Goal: Navigation & Orientation: Find specific page/section

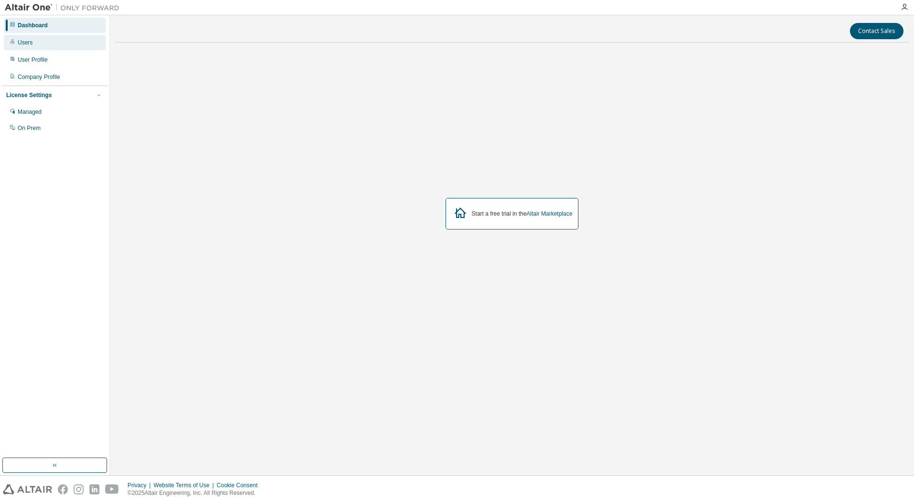
click at [24, 40] on div "Users" at bounding box center [25, 43] width 15 height 8
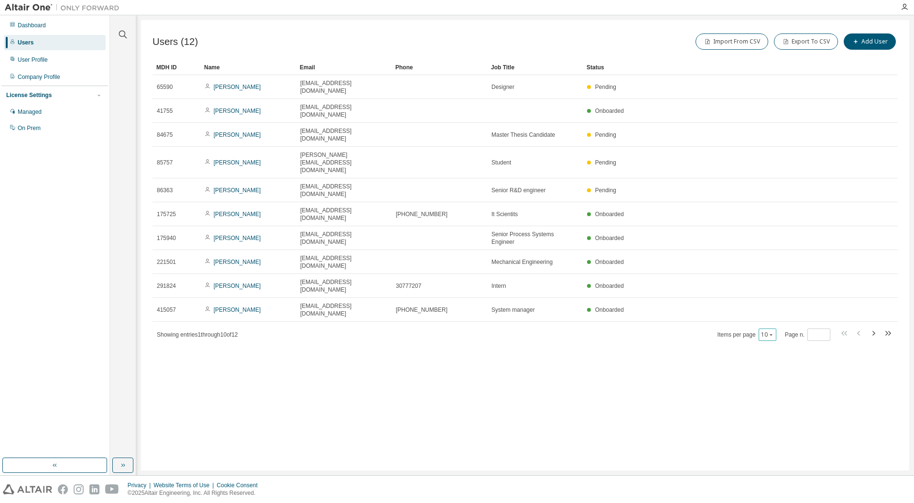
click at [770, 334] on icon "button" at bounding box center [770, 334] width 3 height 1
click at [774, 281] on div "20" at bounding box center [796, 282] width 76 height 11
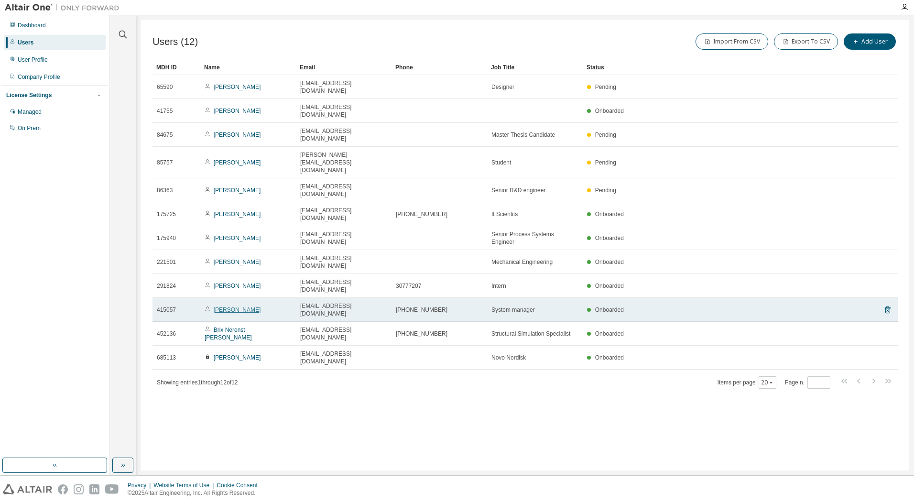
click at [229, 306] on link "Soren Gylden" at bounding box center [237, 309] width 47 height 7
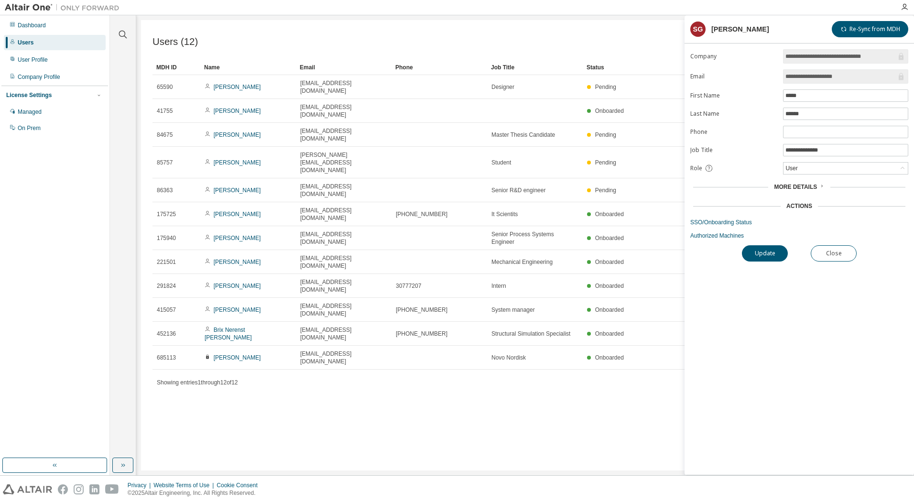
click at [812, 182] on div "More Details" at bounding box center [799, 186] width 218 height 13
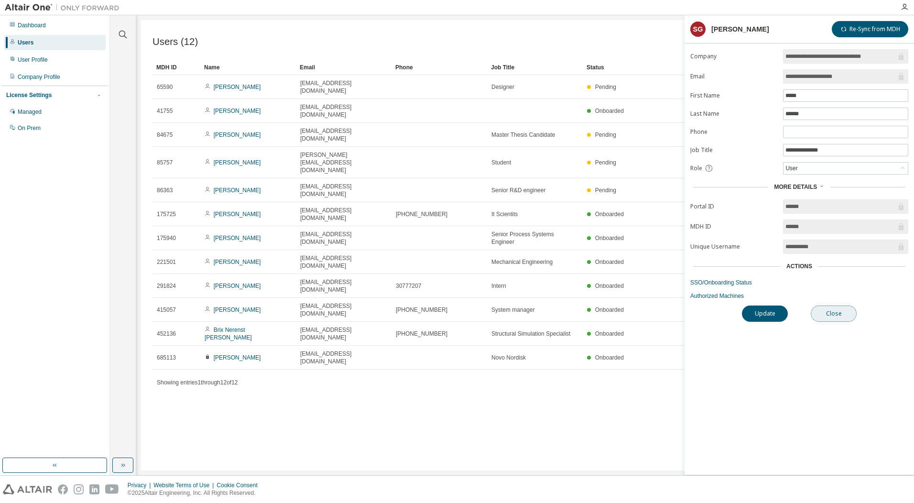
click at [825, 313] on button "Close" at bounding box center [834, 313] width 46 height 16
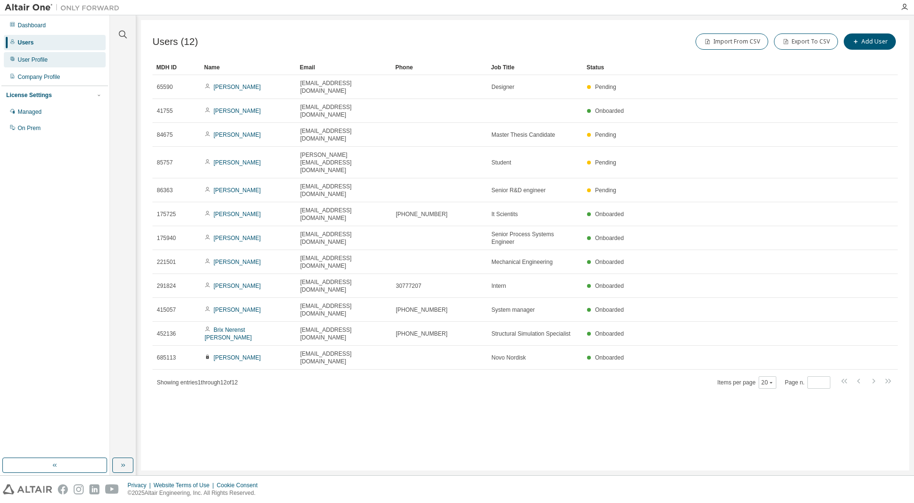
click at [20, 60] on div "User Profile" at bounding box center [33, 60] width 30 height 8
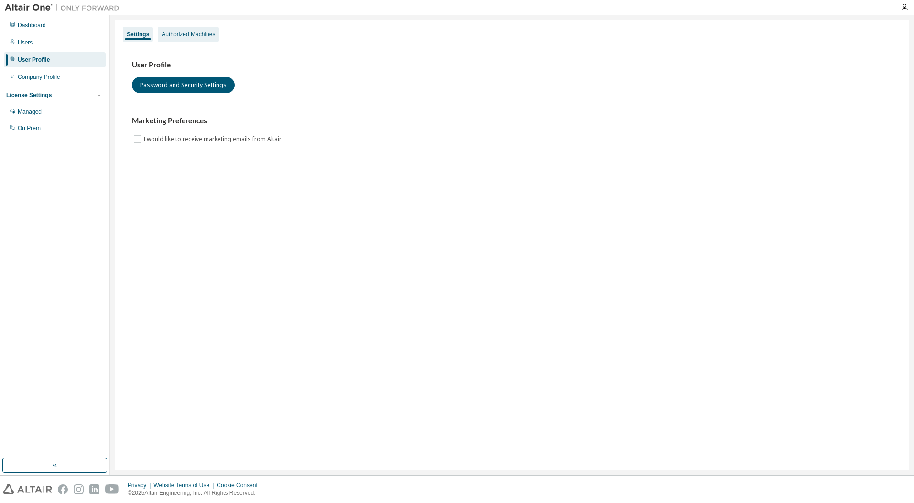
click at [188, 33] on div "Authorized Machines" at bounding box center [189, 35] width 54 height 8
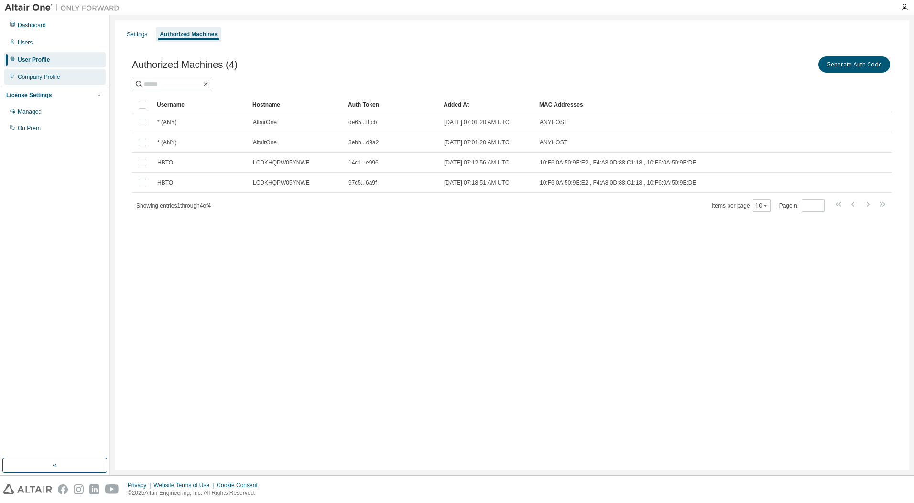
click at [49, 74] on div "Company Profile" at bounding box center [39, 77] width 43 height 8
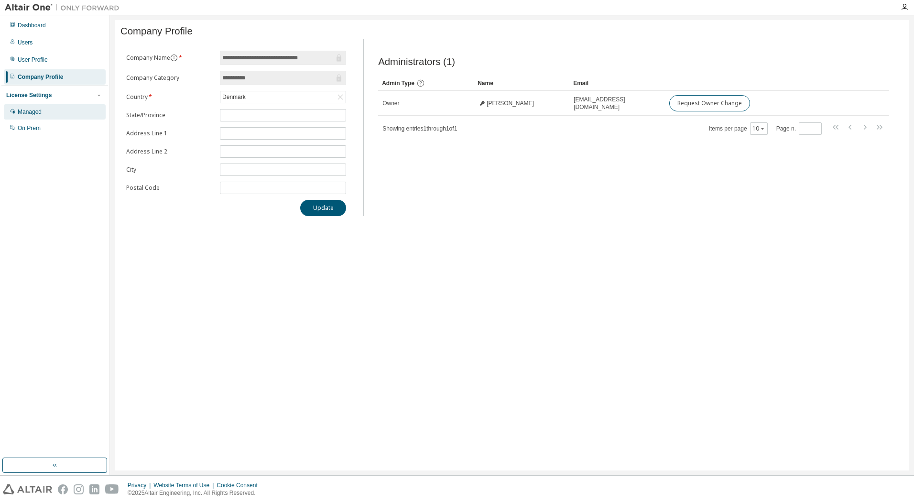
click at [37, 114] on div "Managed" at bounding box center [30, 112] width 24 height 8
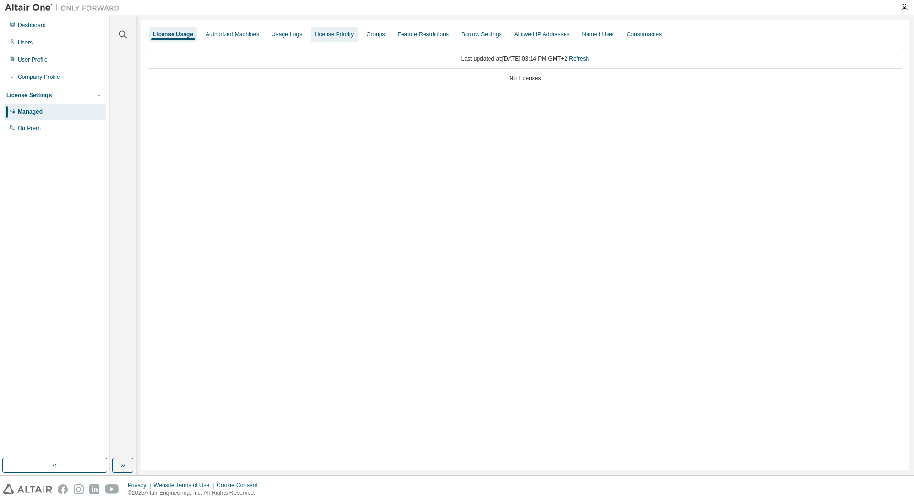
click at [348, 33] on div "License Priority" at bounding box center [333, 35] width 39 height 8
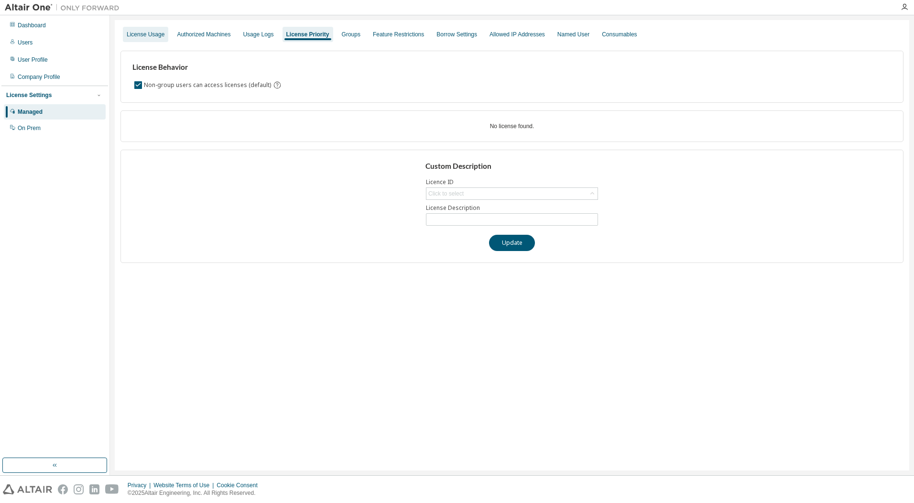
click at [143, 36] on div "License Usage" at bounding box center [146, 35] width 38 height 8
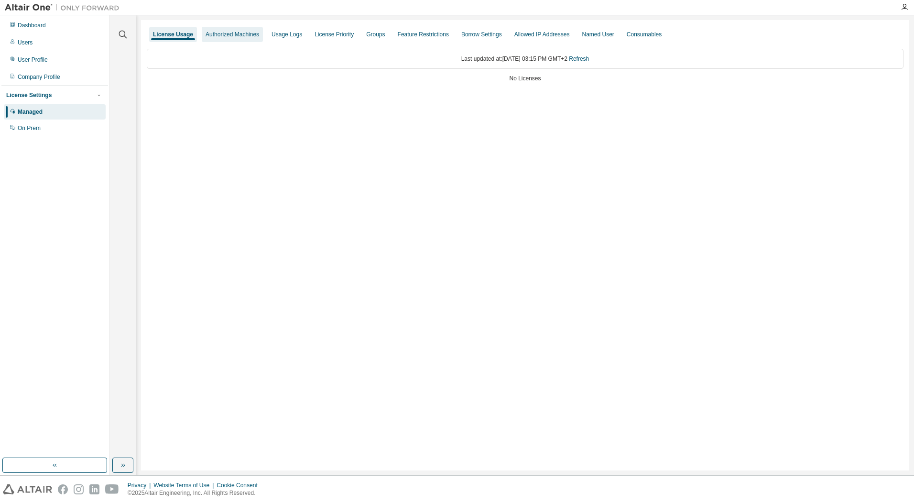
click at [214, 35] on div "Authorized Machines" at bounding box center [233, 35] width 54 height 8
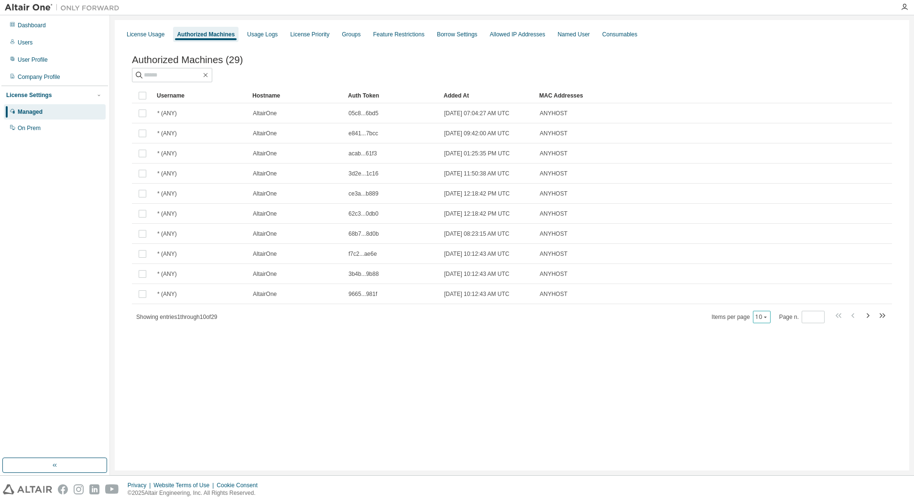
click at [764, 321] on button "10" at bounding box center [761, 317] width 13 height 8
click at [762, 363] on div "50" at bounding box center [790, 366] width 76 height 11
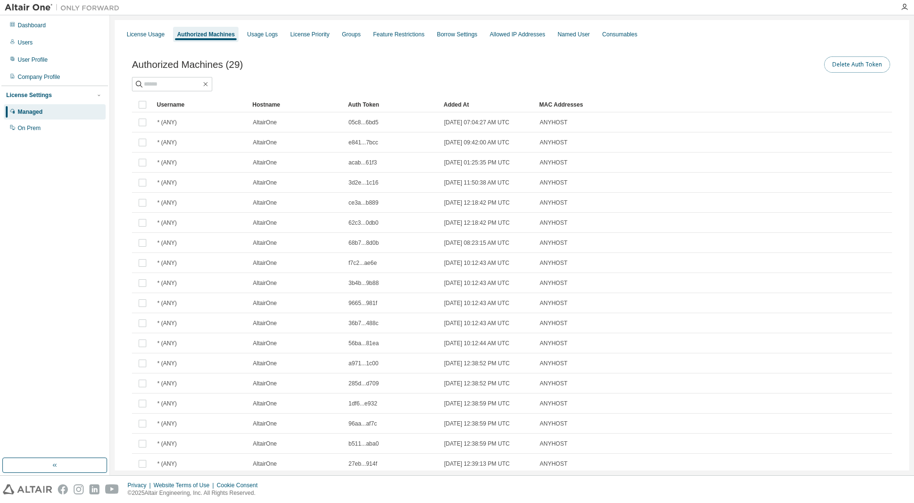
click at [867, 67] on button "Delete Auth Token" at bounding box center [857, 64] width 66 height 16
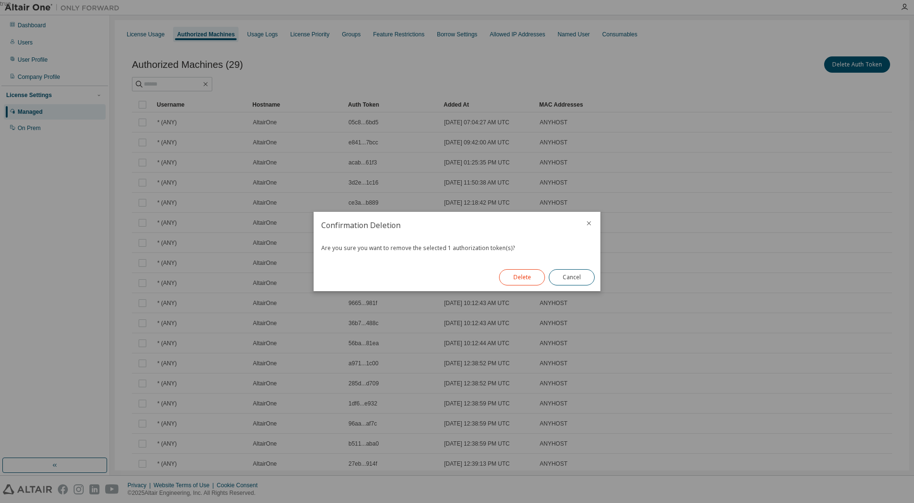
click at [504, 274] on button "Delete" at bounding box center [522, 277] width 46 height 16
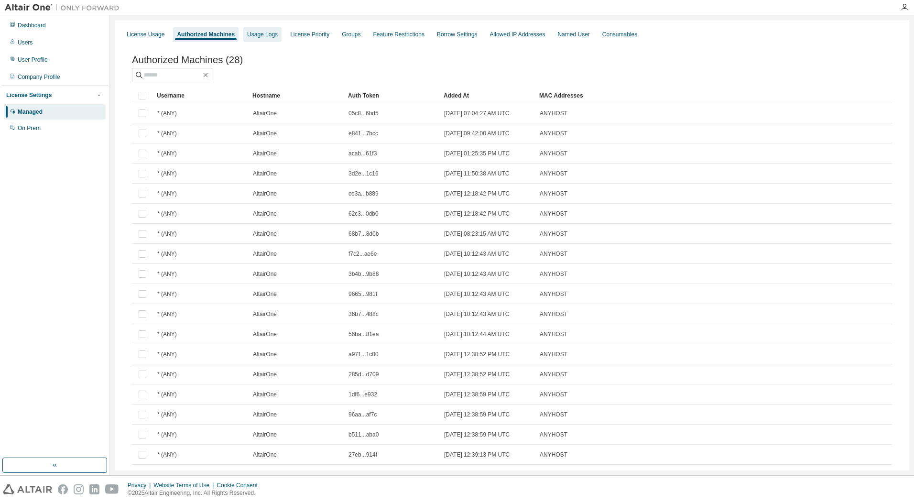
click at [269, 28] on div "Usage Logs" at bounding box center [262, 34] width 38 height 15
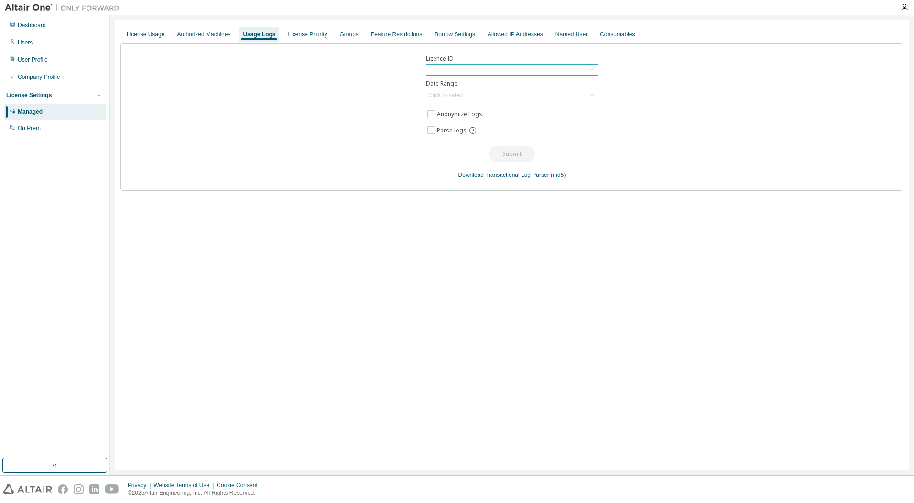
click at [464, 68] on div at bounding box center [511, 70] width 171 height 11
click at [457, 68] on div at bounding box center [511, 70] width 171 height 11
click at [327, 34] on div "License Priority" at bounding box center [307, 35] width 39 height 8
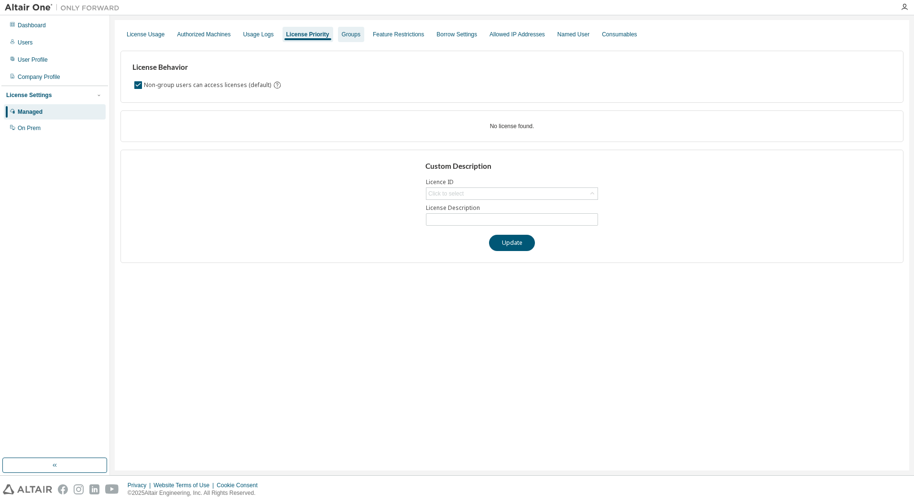
click at [352, 31] on div "Groups" at bounding box center [351, 35] width 19 height 8
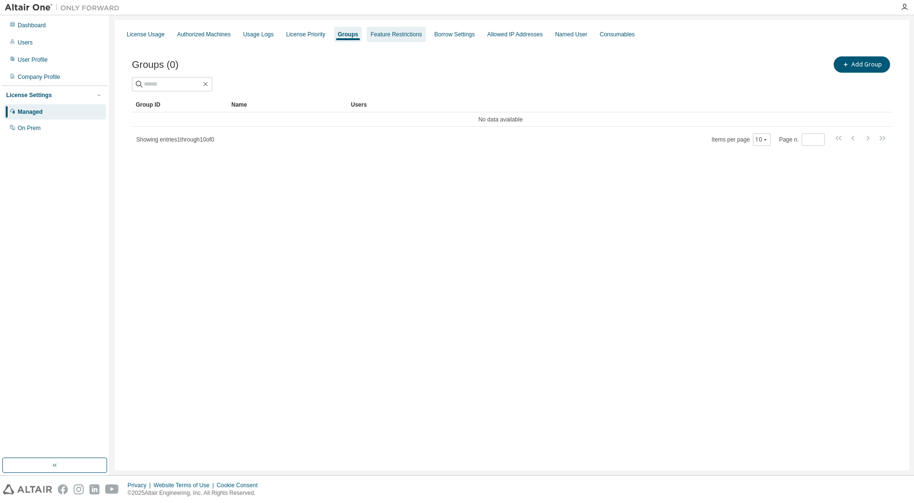
click at [405, 32] on div "Feature Restrictions" at bounding box center [395, 35] width 51 height 8
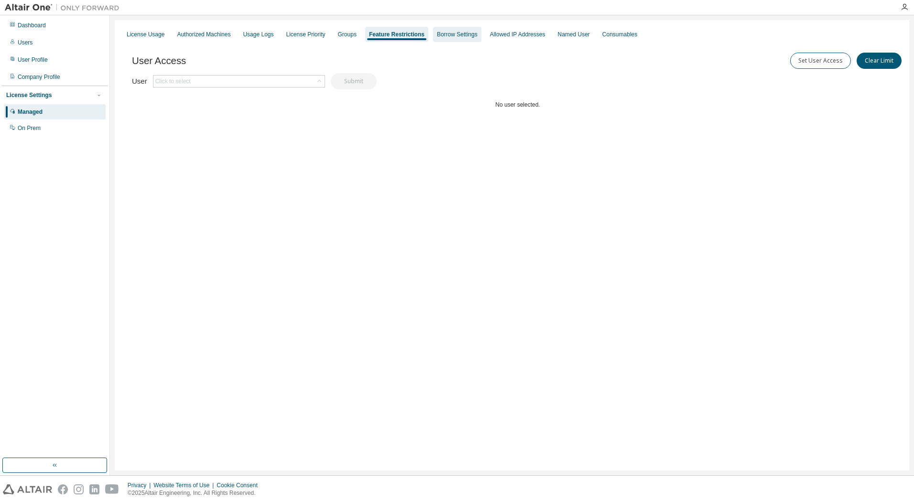
click at [472, 34] on div "Borrow Settings" at bounding box center [457, 35] width 41 height 8
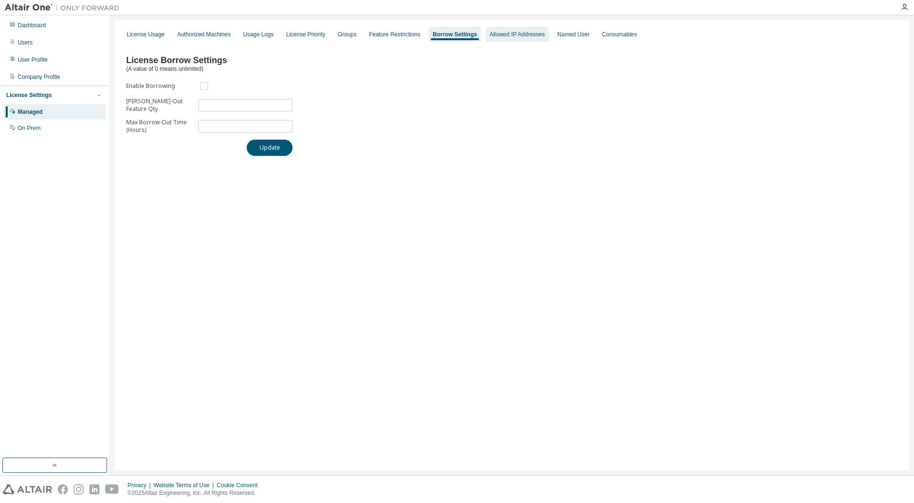
click at [512, 33] on div "Allowed IP Addresses" at bounding box center [516, 35] width 55 height 8
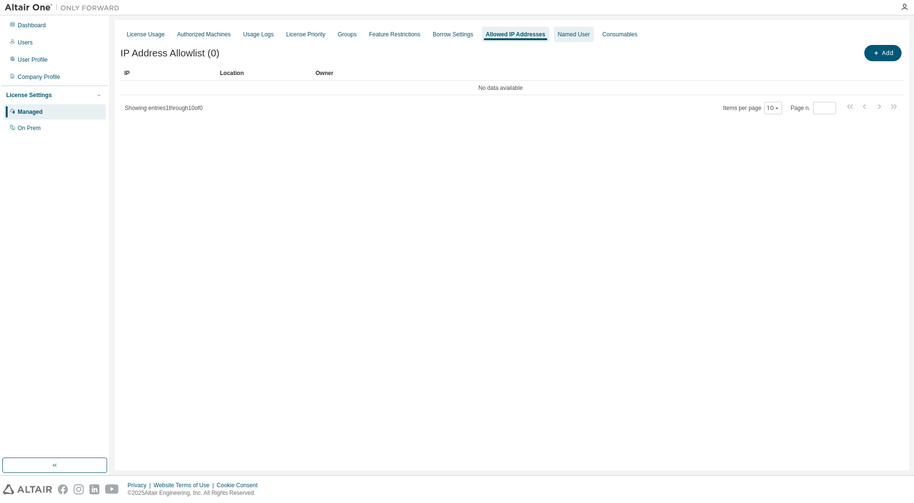
click at [586, 40] on div "Named User" at bounding box center [574, 34] width 40 height 15
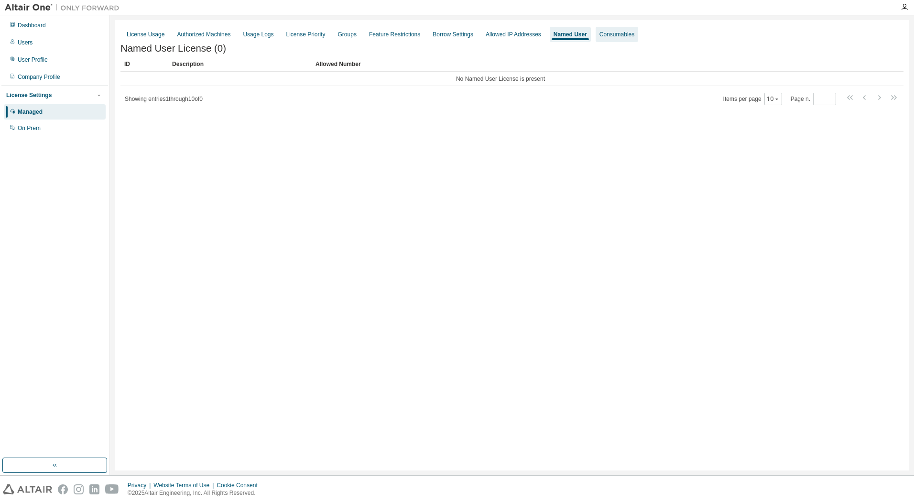
click at [634, 35] on div "Consumables" at bounding box center [616, 35] width 35 height 8
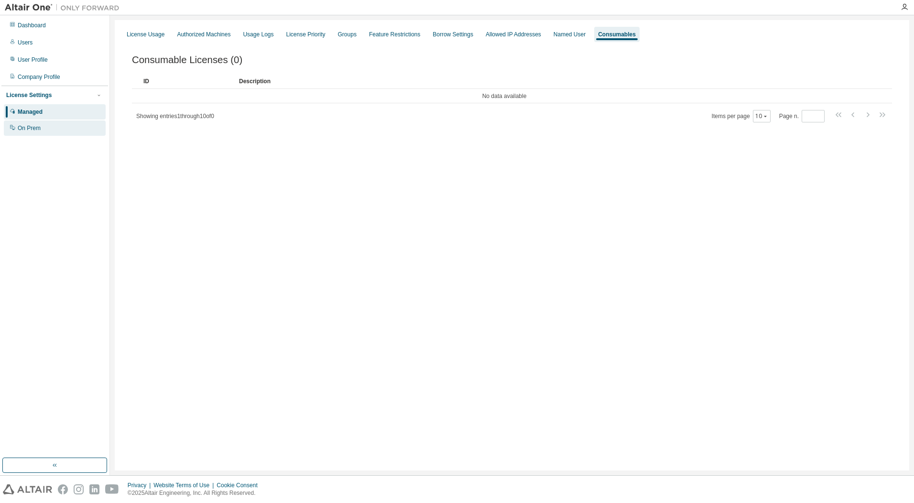
click at [31, 126] on div "On Prem" at bounding box center [29, 128] width 23 height 8
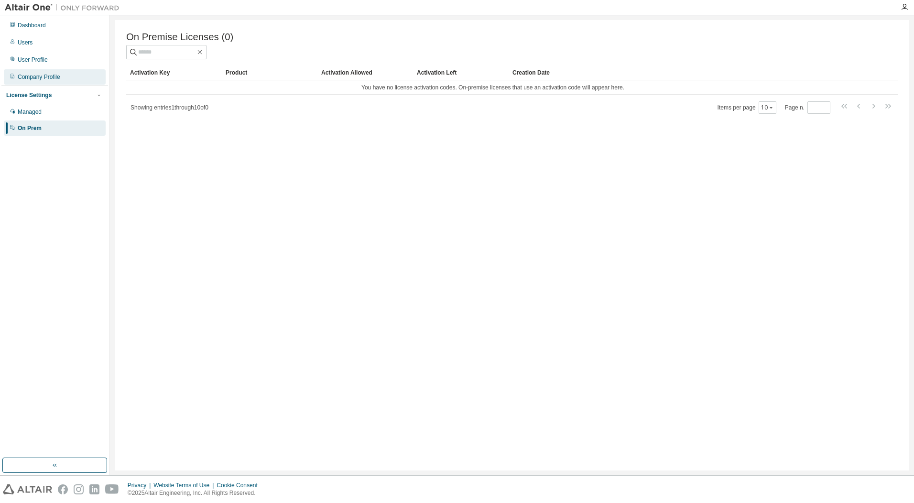
click at [37, 77] on div "Company Profile" at bounding box center [39, 77] width 43 height 8
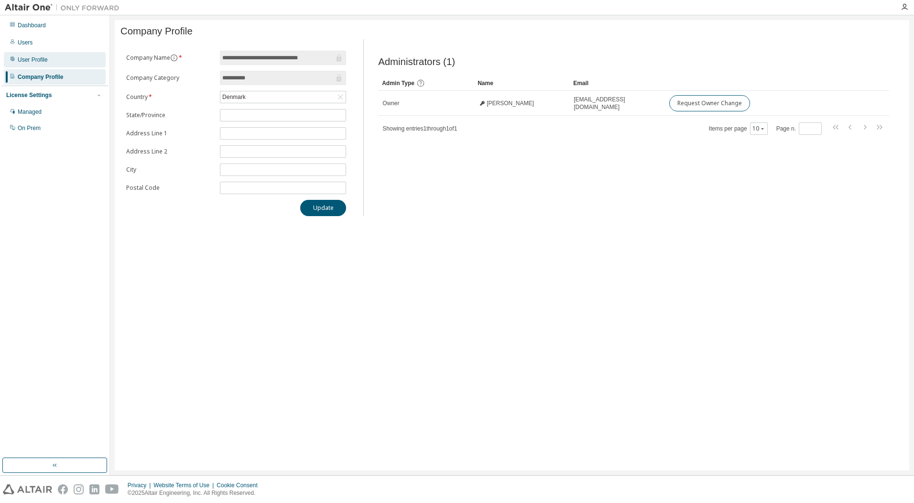
click at [28, 64] on div "User Profile" at bounding box center [55, 59] width 102 height 15
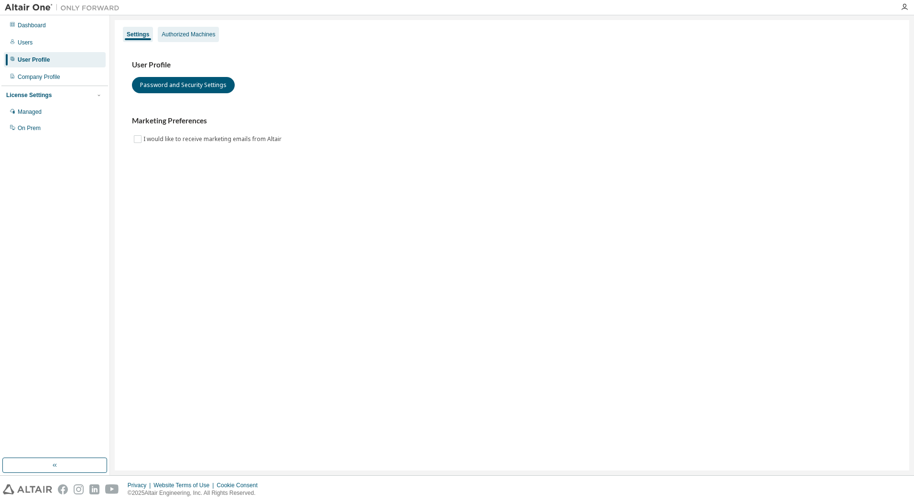
click at [206, 35] on div "Authorized Machines" at bounding box center [189, 35] width 54 height 8
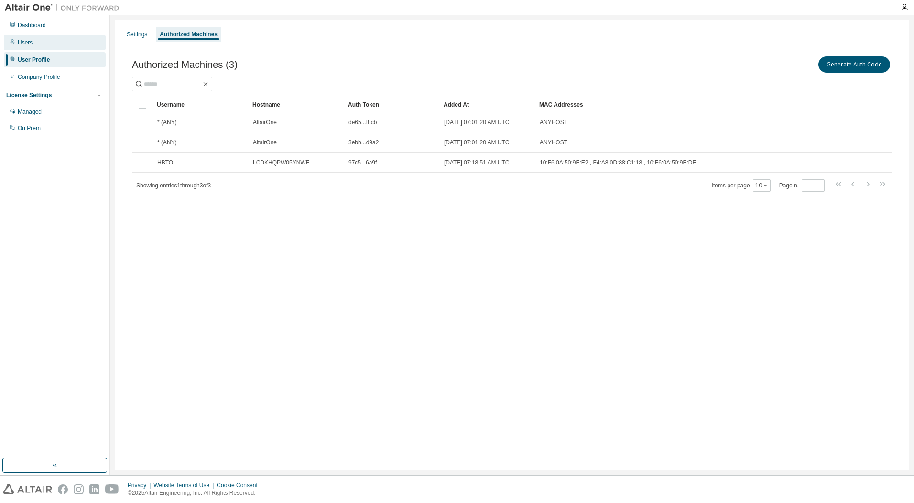
click at [22, 45] on div "Users" at bounding box center [25, 43] width 15 height 8
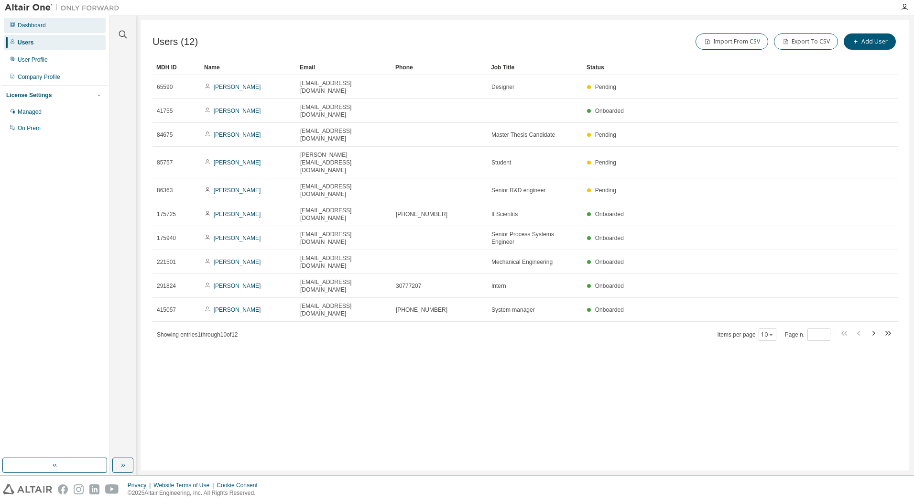
click at [31, 24] on div "Dashboard" at bounding box center [32, 26] width 28 height 8
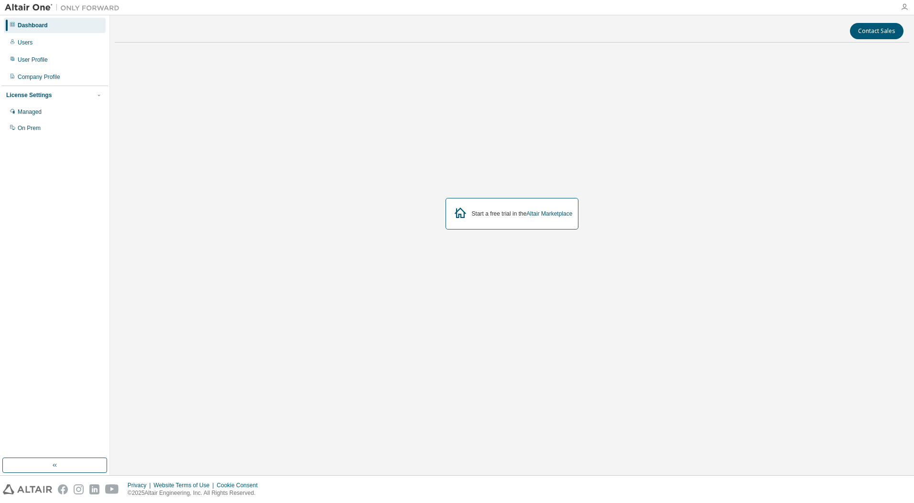
click at [907, 10] on icon "button" at bounding box center [904, 7] width 8 height 8
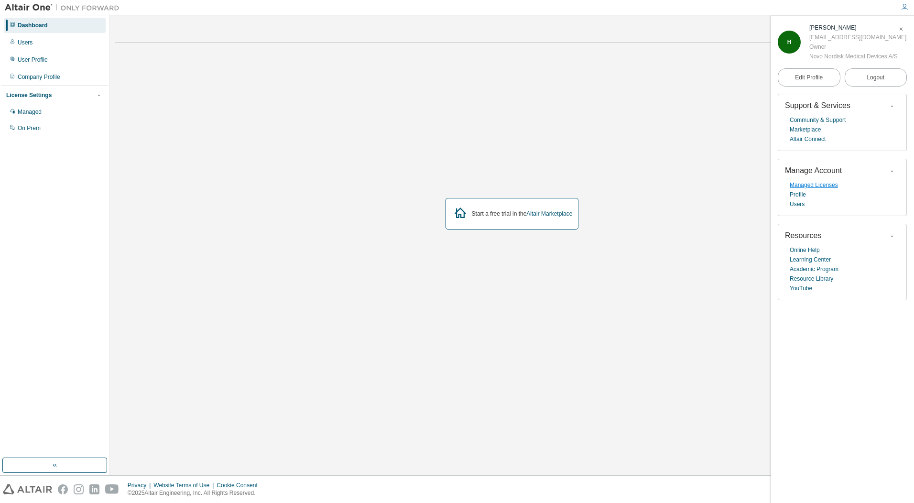
click at [802, 186] on link "Managed Licenses" at bounding box center [814, 185] width 48 height 10
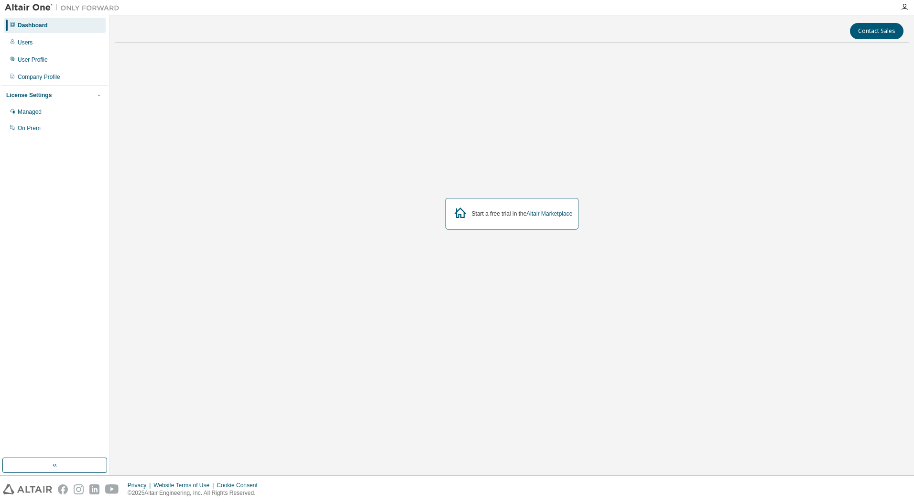
click at [93, 92] on div "License Settings" at bounding box center [54, 95] width 97 height 9
click at [75, 95] on div "License Settings" at bounding box center [54, 95] width 97 height 9
click at [32, 113] on div "Managed" at bounding box center [30, 112] width 24 height 8
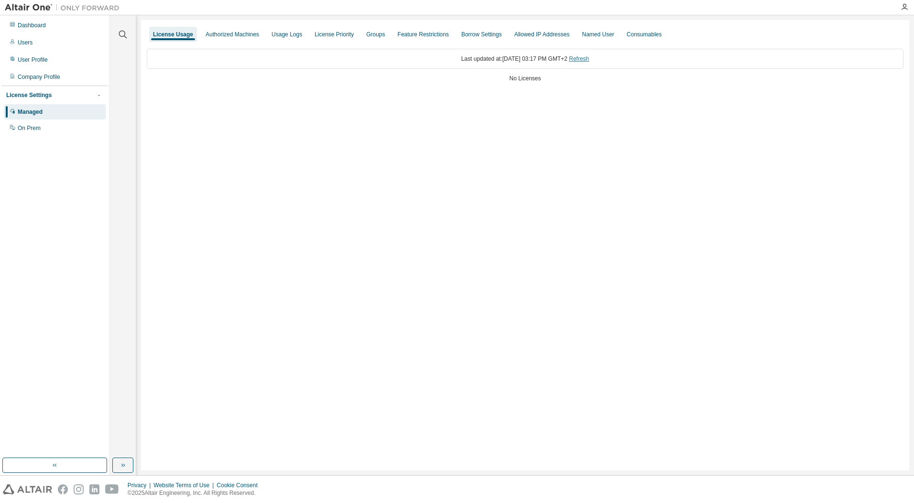
click at [589, 59] on link "Refresh" at bounding box center [579, 58] width 20 height 7
